Goal: Task Accomplishment & Management: Complete application form

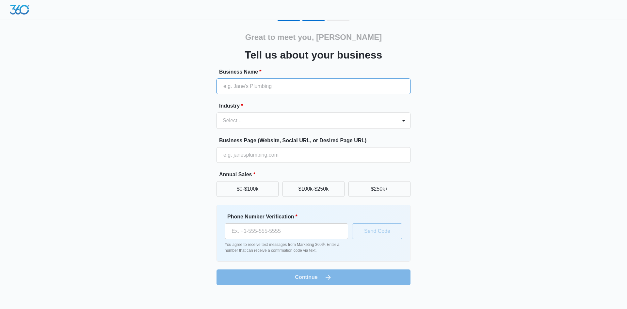
click at [262, 81] on input "Business Name *" at bounding box center [314, 86] width 194 height 16
type input "Red 8 Performance Horses, LLC"
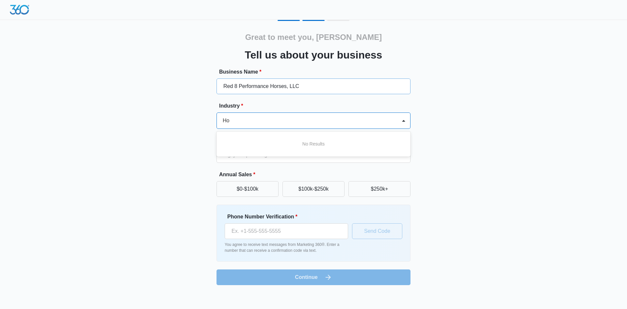
type input "H"
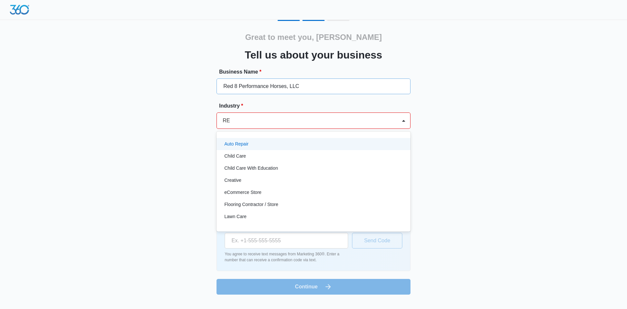
type input "R"
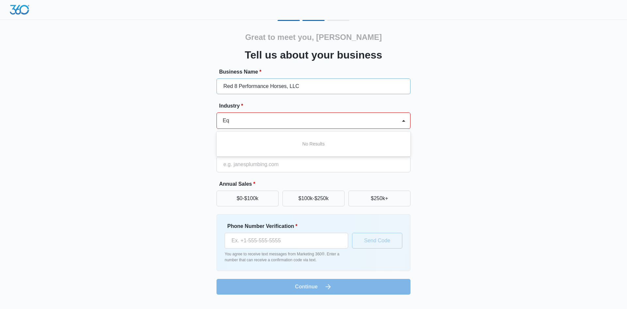
type input "E"
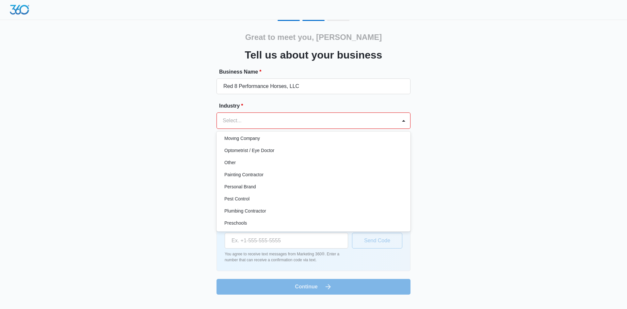
scroll to position [359, 0]
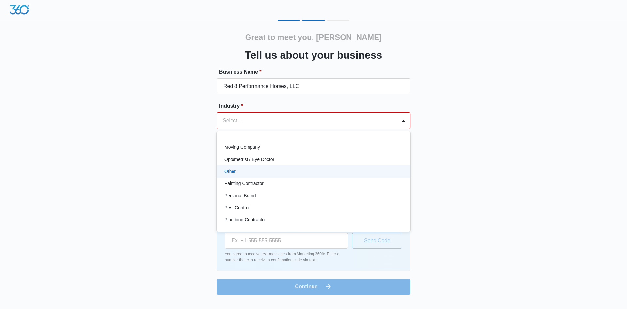
click at [240, 171] on div "Other" at bounding box center [312, 171] width 177 height 7
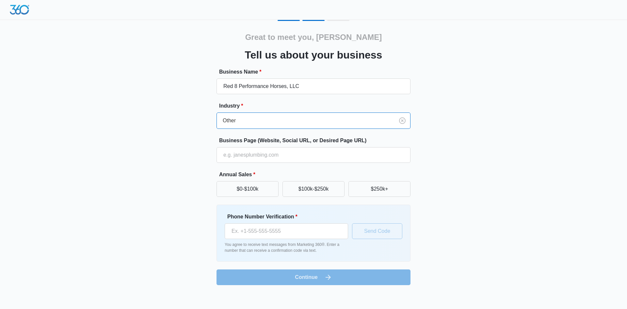
click at [250, 121] on div at bounding box center [304, 120] width 163 height 9
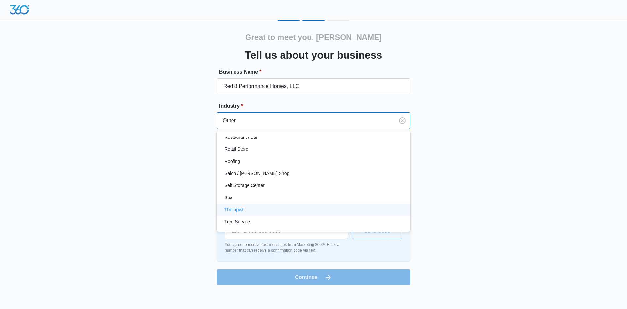
scroll to position [507, 0]
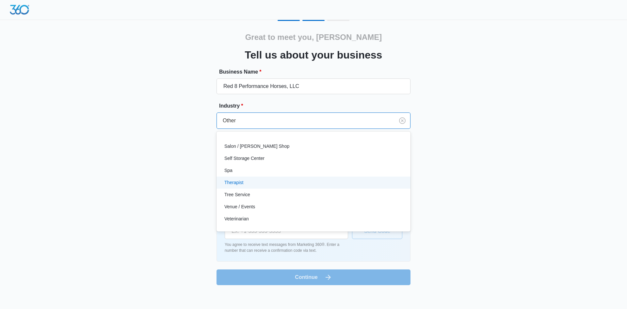
drag, startPoint x: 480, startPoint y: 174, endPoint x: 455, endPoint y: 172, distance: 24.9
click at [480, 173] on div "Great to meet you, [PERSON_NAME] us about your business Business Name * Red 8 P…" at bounding box center [314, 152] width 392 height 265
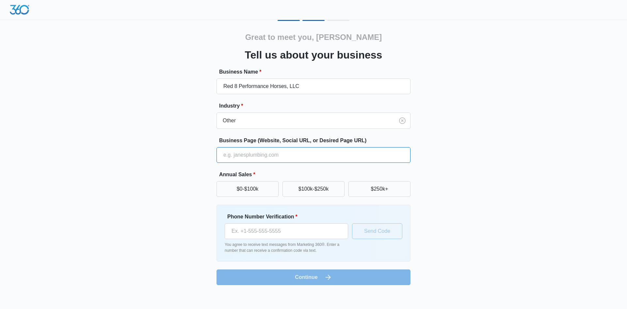
click at [295, 154] on input "Business Page (Website, Social URL, or Desired Page URL)" at bounding box center [314, 155] width 194 height 16
type input "[URL][DOMAIN_NAME]"
click at [244, 188] on button "$0-$100k" at bounding box center [248, 189] width 62 height 16
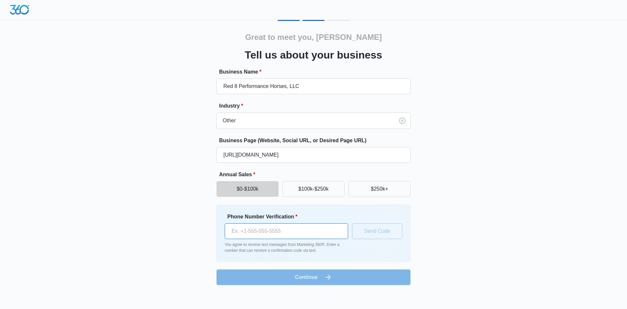
click at [288, 227] on input "Phone Number Verification *" at bounding box center [287, 231] width 124 height 16
type input "[PHONE_NUMBER]"
click at [383, 236] on button "Send Code" at bounding box center [377, 231] width 50 height 16
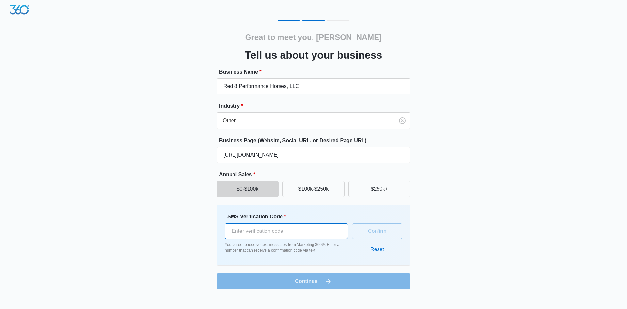
click at [320, 224] on input "SMS Verification Code *" at bounding box center [287, 231] width 124 height 16
type input "349652"
click at [374, 231] on button "Confirm" at bounding box center [377, 231] width 50 height 16
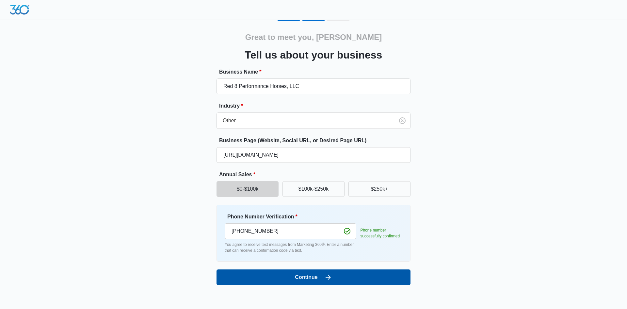
click at [336, 274] on button "Continue" at bounding box center [314, 277] width 194 height 16
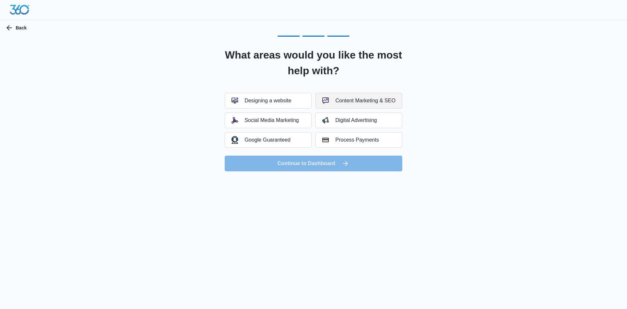
click at [368, 102] on div "Content Marketing & SEO" at bounding box center [359, 100] width 73 height 7
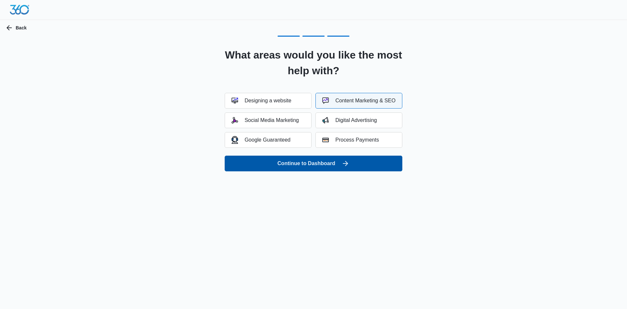
click at [329, 164] on button "Continue to Dashboard" at bounding box center [314, 164] width 178 height 16
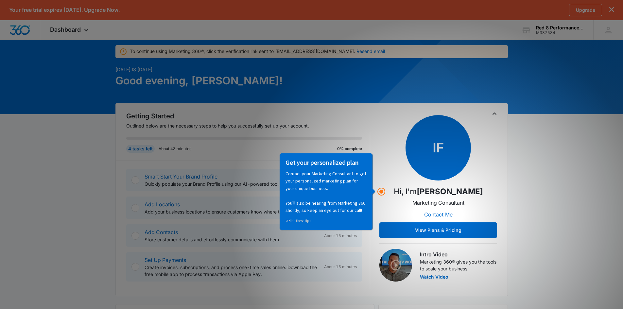
scroll to position [33, 0]
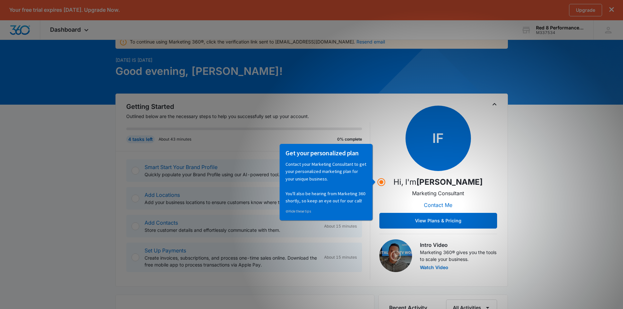
drag, startPoint x: 381, startPoint y: 180, endPoint x: 383, endPoint y: 176, distance: 4.7
click at [381, 180] on circle "Hotspot (open by clicking or pressing space/enter)" at bounding box center [381, 182] width 4 height 4
click at [544, 163] on div "To continue using Marketing 360®, click the verification link sent to red8perfo…" at bounding box center [311, 308] width 623 height 587
click at [383, 182] on circle "Hotspot (open by clicking or pressing space/enter)" at bounding box center [381, 182] width 6 height 6
click at [381, 183] on circle "Hotspot (open by clicking or pressing space/enter)" at bounding box center [381, 182] width 6 height 6
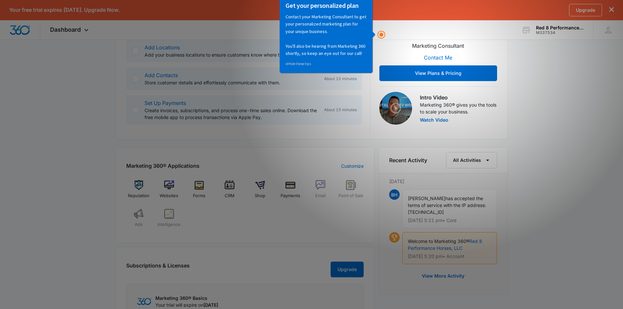
scroll to position [0, 0]
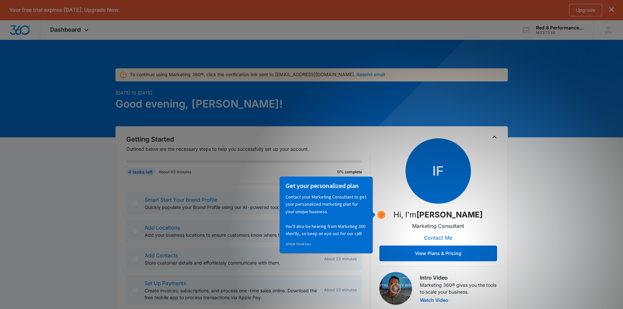
click at [383, 214] on circle "Hotspot (open by clicking or pressing space/enter)" at bounding box center [381, 215] width 6 height 6
drag, startPoint x: 337, startPoint y: 206, endPoint x: 313, endPoint y: 198, distance: 24.5
click at [334, 204] on p "Contact your Marketing Consultant to get your personalized marketing plan for y…" at bounding box center [325, 215] width 81 height 44
click at [310, 199] on p "Contact your Marketing Consultant to get your personalized marketing plan for y…" at bounding box center [325, 215] width 81 height 44
drag, startPoint x: 303, startPoint y: 235, endPoint x: 304, endPoint y: 239, distance: 4.0
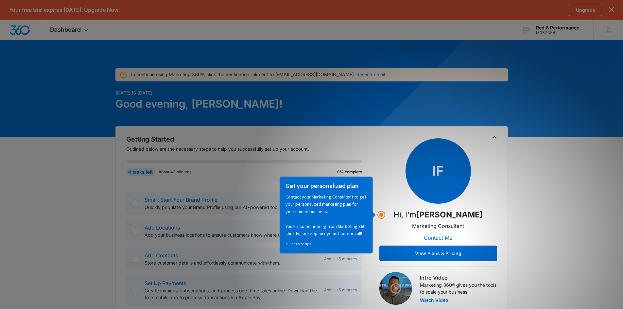
click at [303, 235] on p "Contact your Marketing Consultant to get your personalized marketing plan for y…" at bounding box center [325, 215] width 81 height 44
click at [303, 243] on link "⊘ Hide these tips" at bounding box center [297, 243] width 25 height 5
